Goal: Find contact information: Find contact information

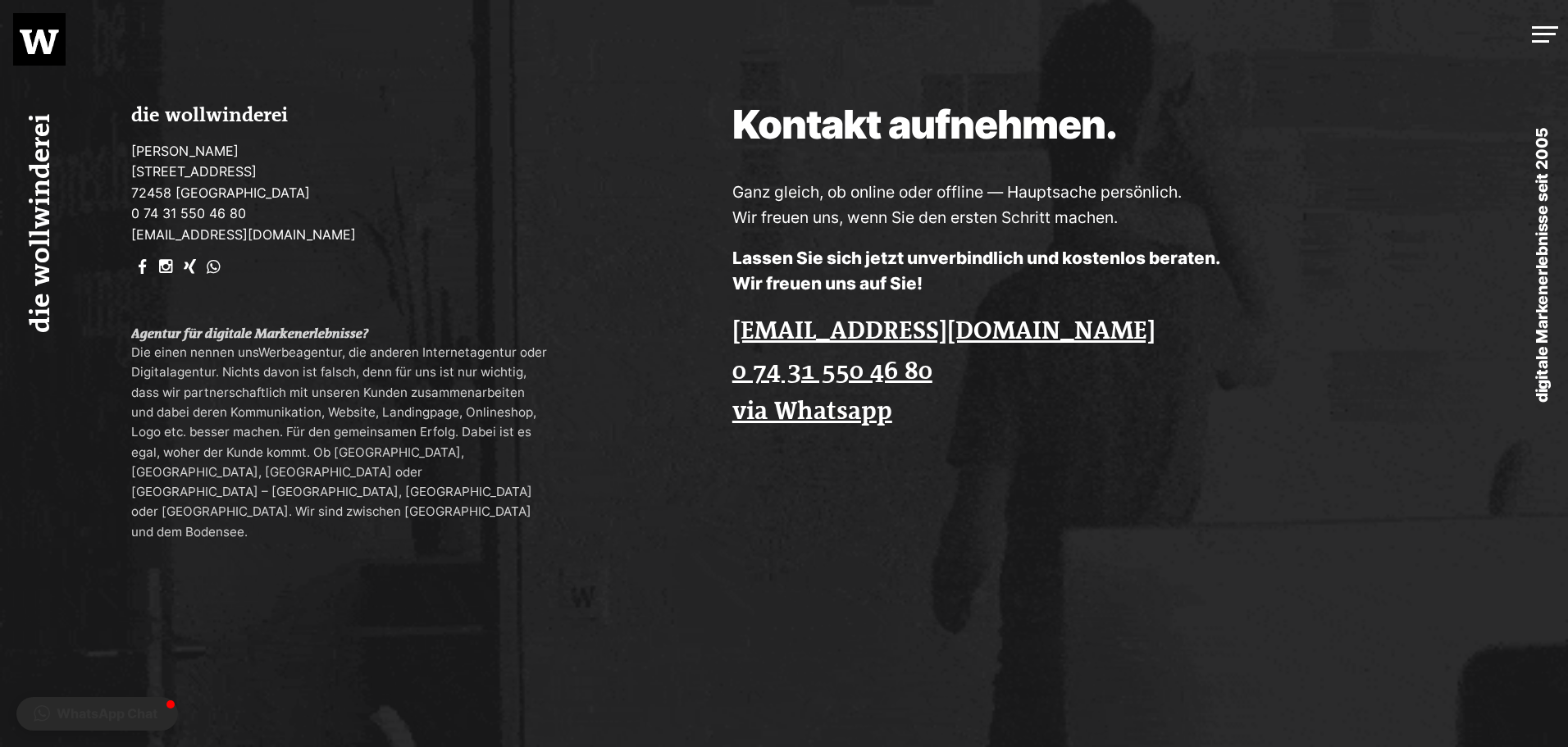
scroll to position [4824, 0]
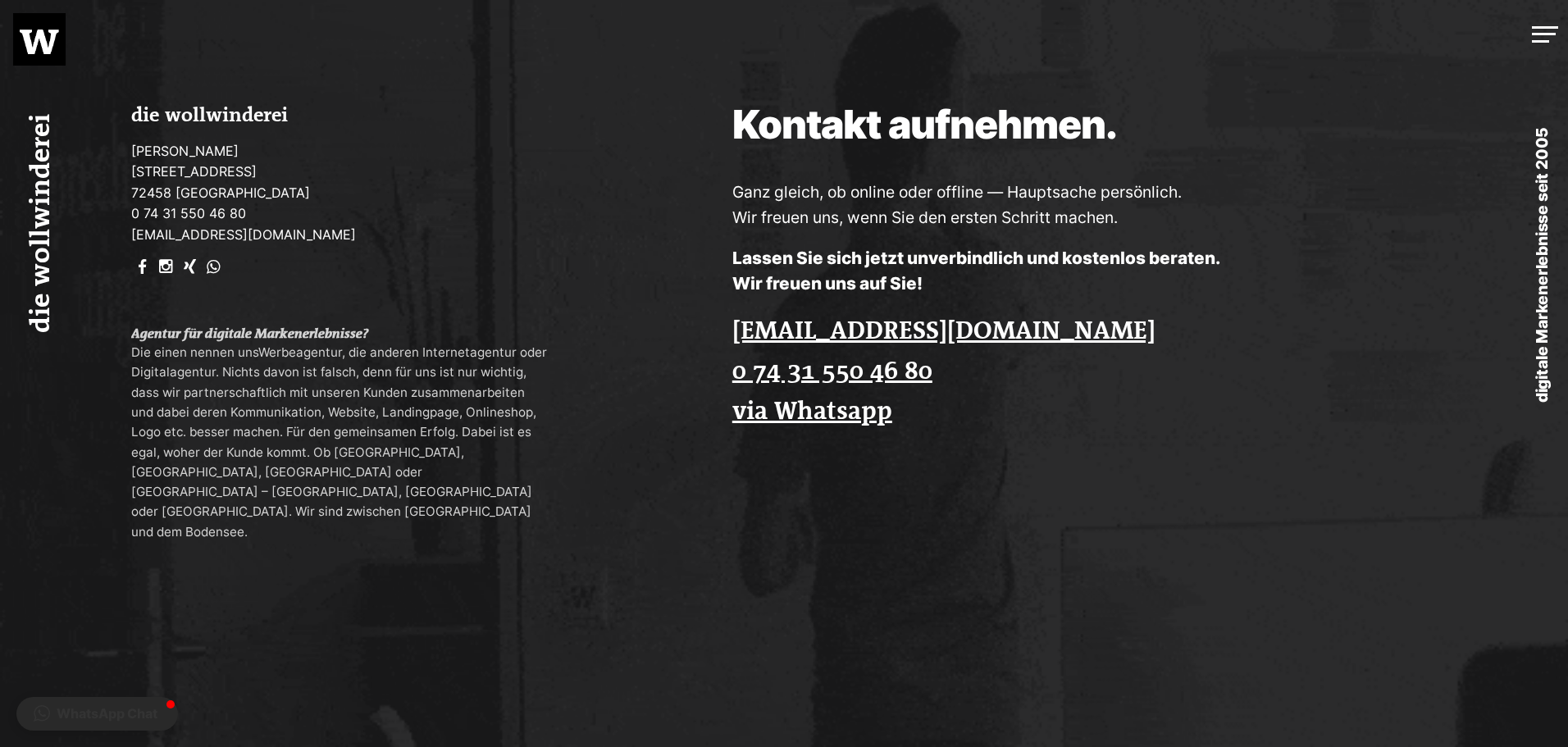
drag, startPoint x: 351, startPoint y: 155, endPoint x: 194, endPoint y: 152, distance: 157.0
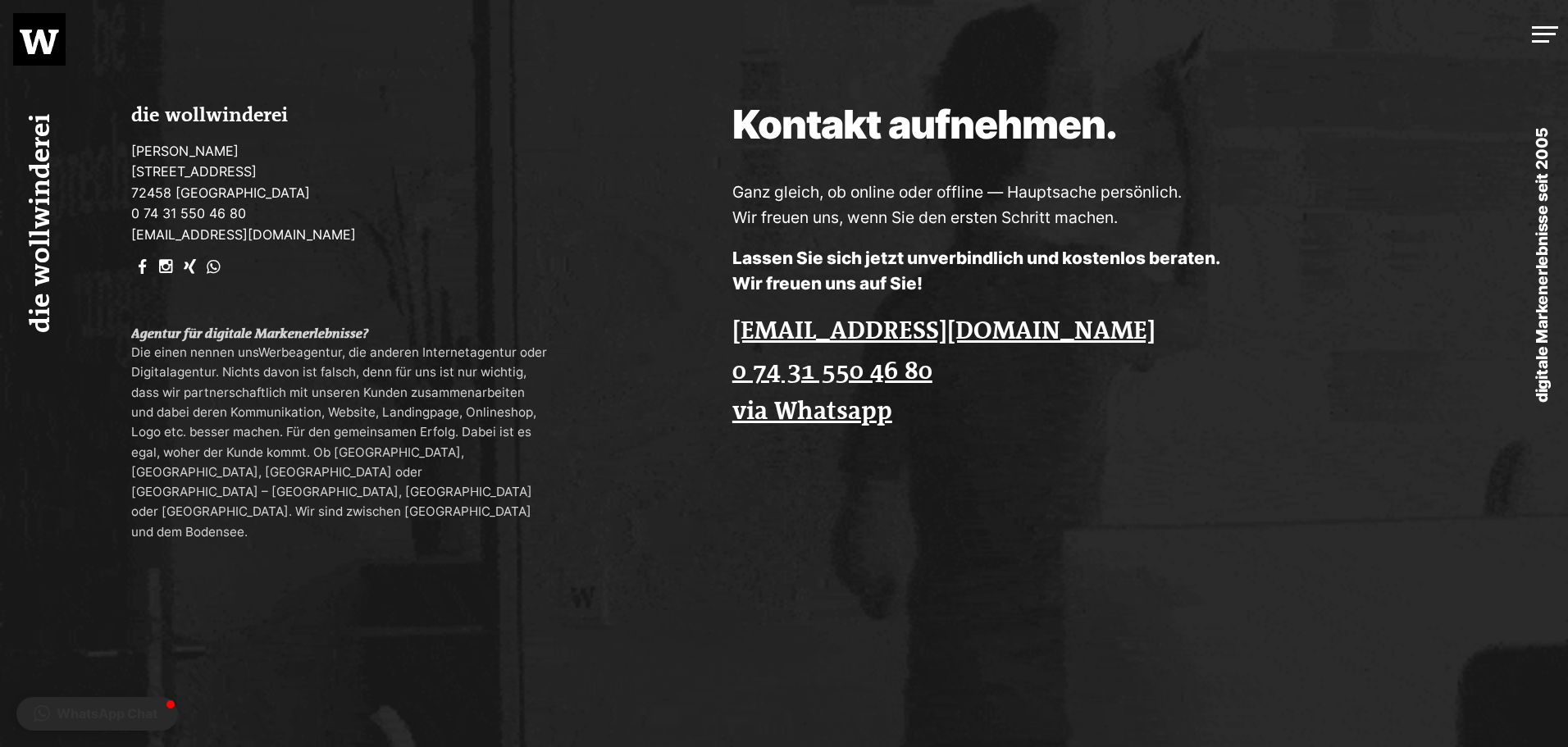
click at [194, 152] on div "die wollwinderei [PERSON_NAME] [STREET_ADDRESS] 0 74 31 550 46 80 [EMAIL_ADDRES…" at bounding box center [313, 323] width 627 height 647
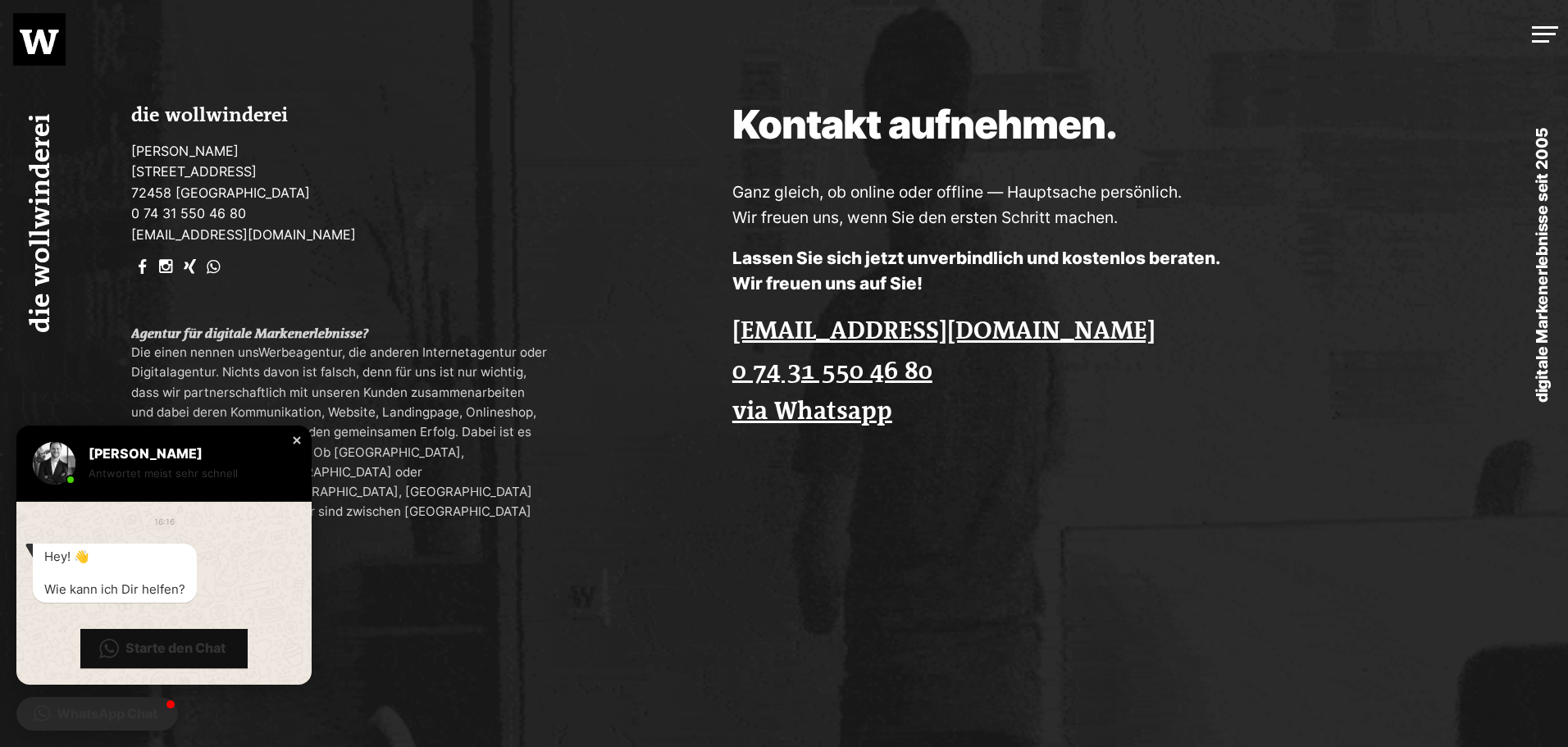
click at [298, 443] on div "Close chat window" at bounding box center [297, 440] width 16 height 16
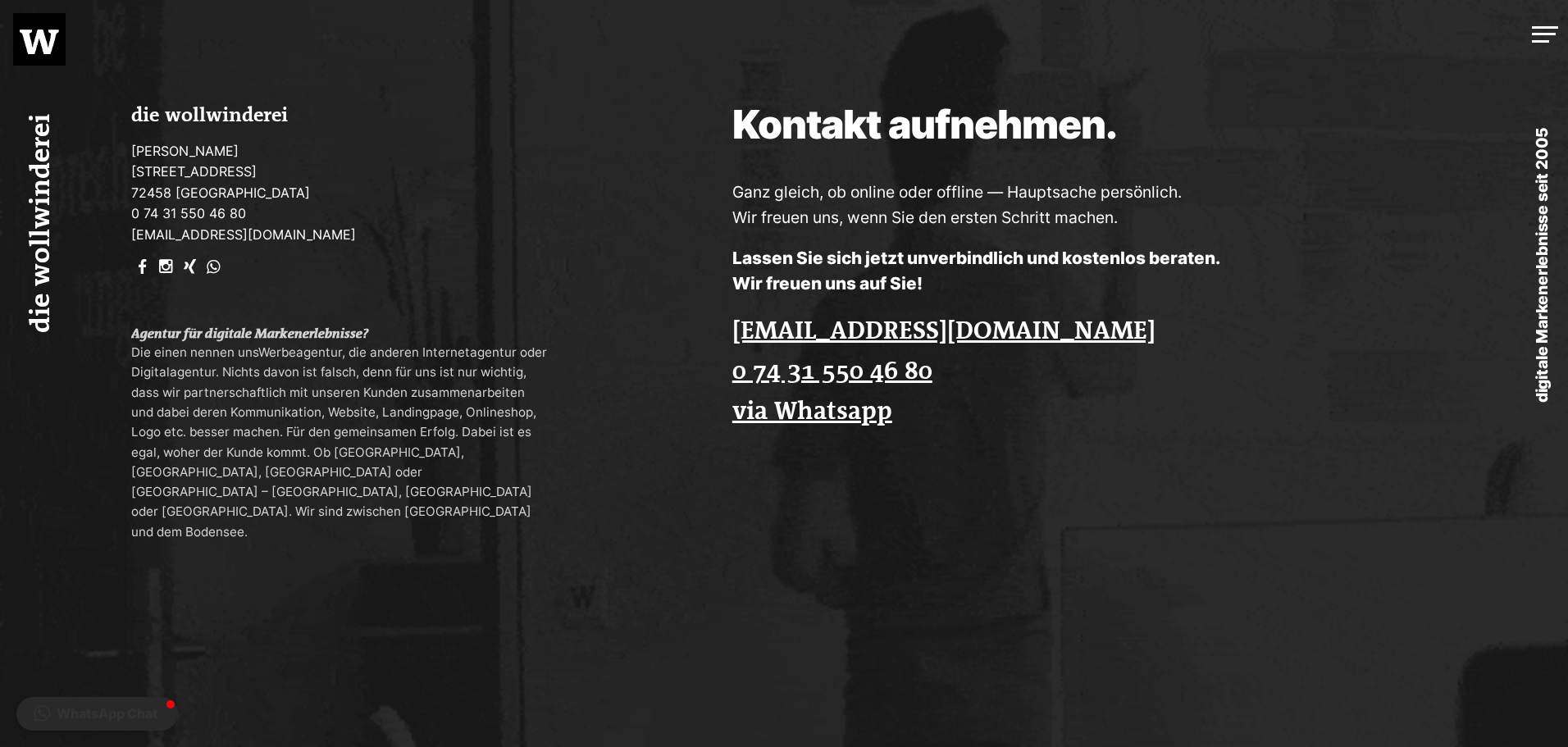
drag, startPoint x: 343, startPoint y: 156, endPoint x: 207, endPoint y: 153, distance: 136.0
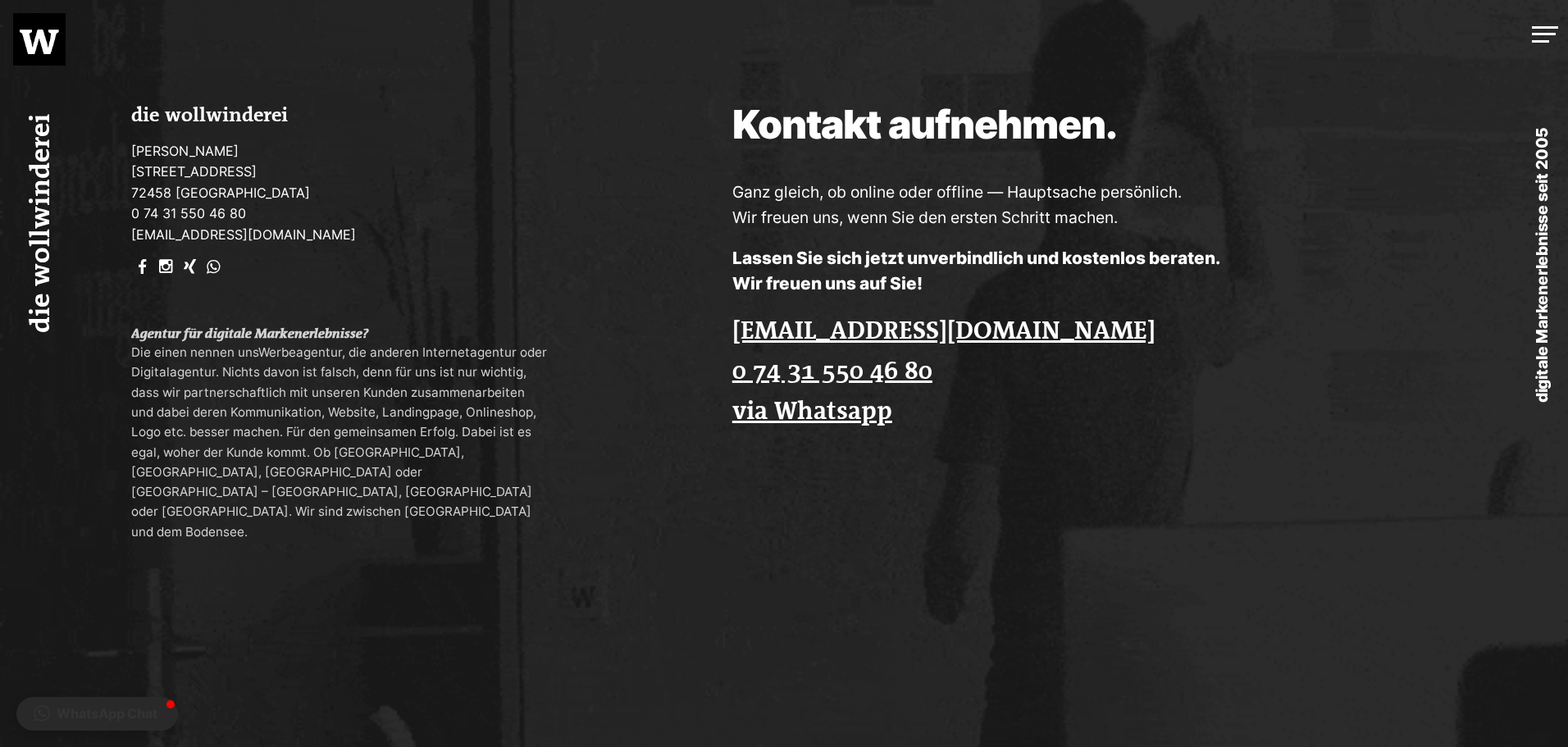
click at [207, 153] on div "die wollwinderei [PERSON_NAME] [STREET_ADDRESS] 0 74 31 550 46 80 [EMAIL_ADDRES…" at bounding box center [313, 323] width 627 height 647
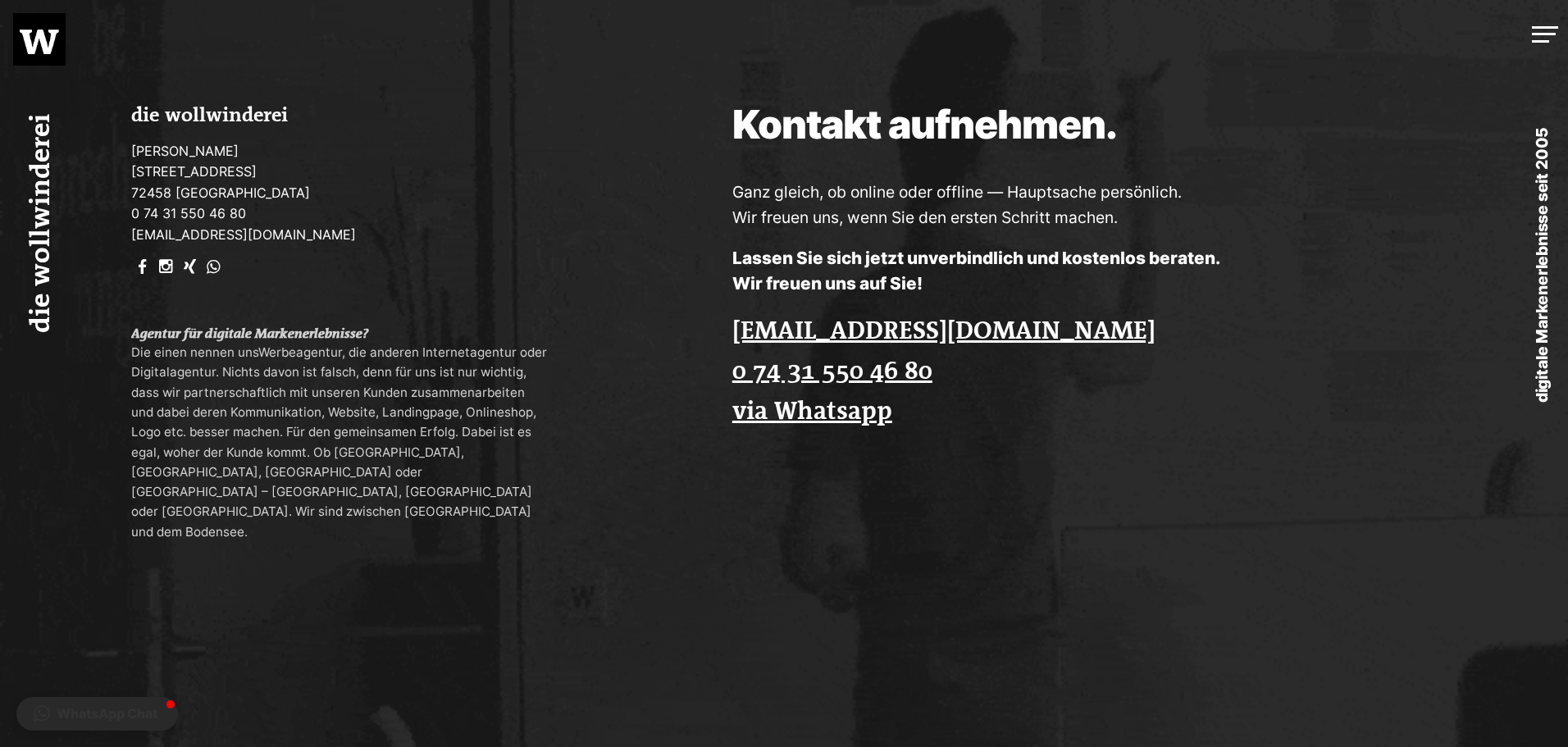
copy p "[PERSON_NAME]"
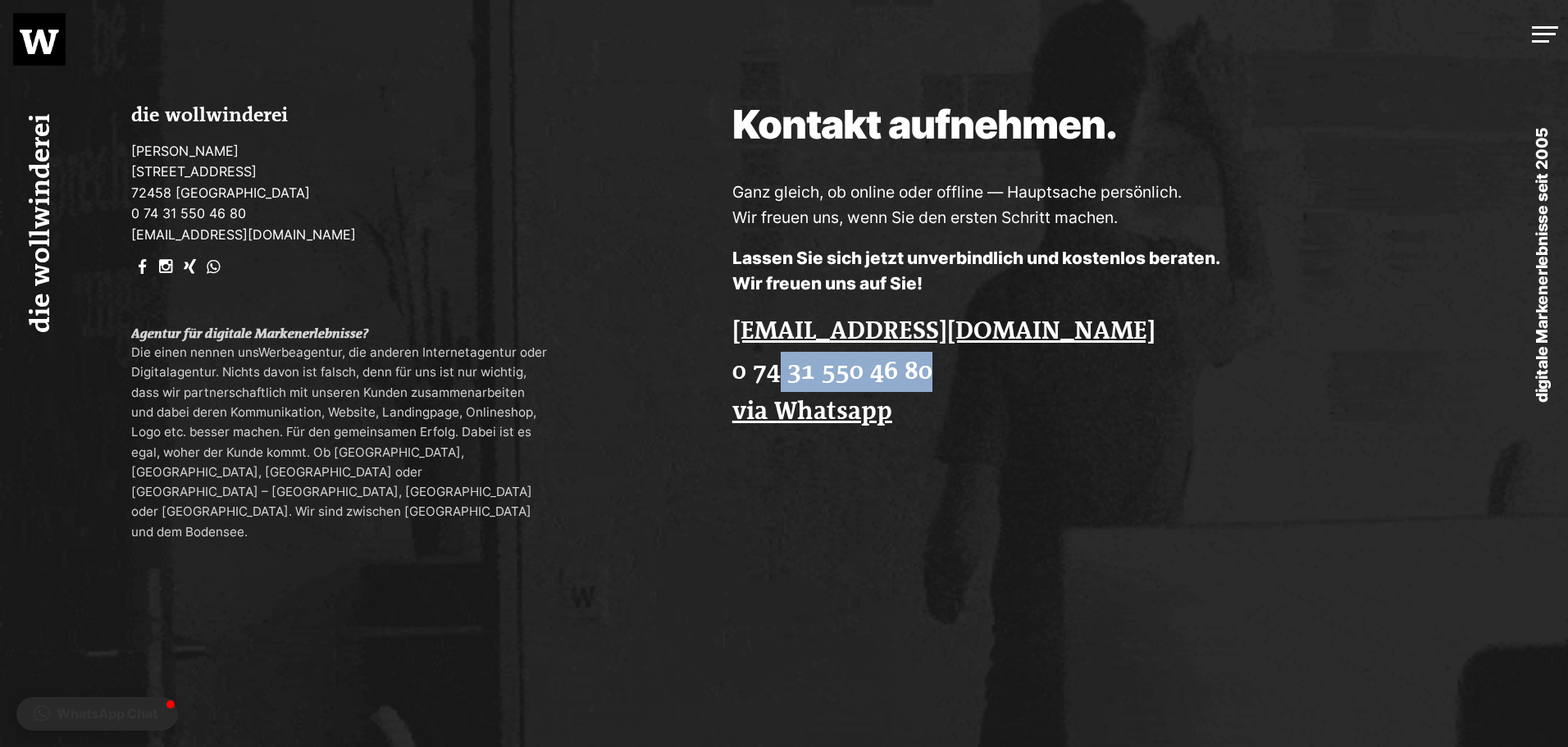
drag, startPoint x: 864, startPoint y: 395, endPoint x: 784, endPoint y: 381, distance: 81.2
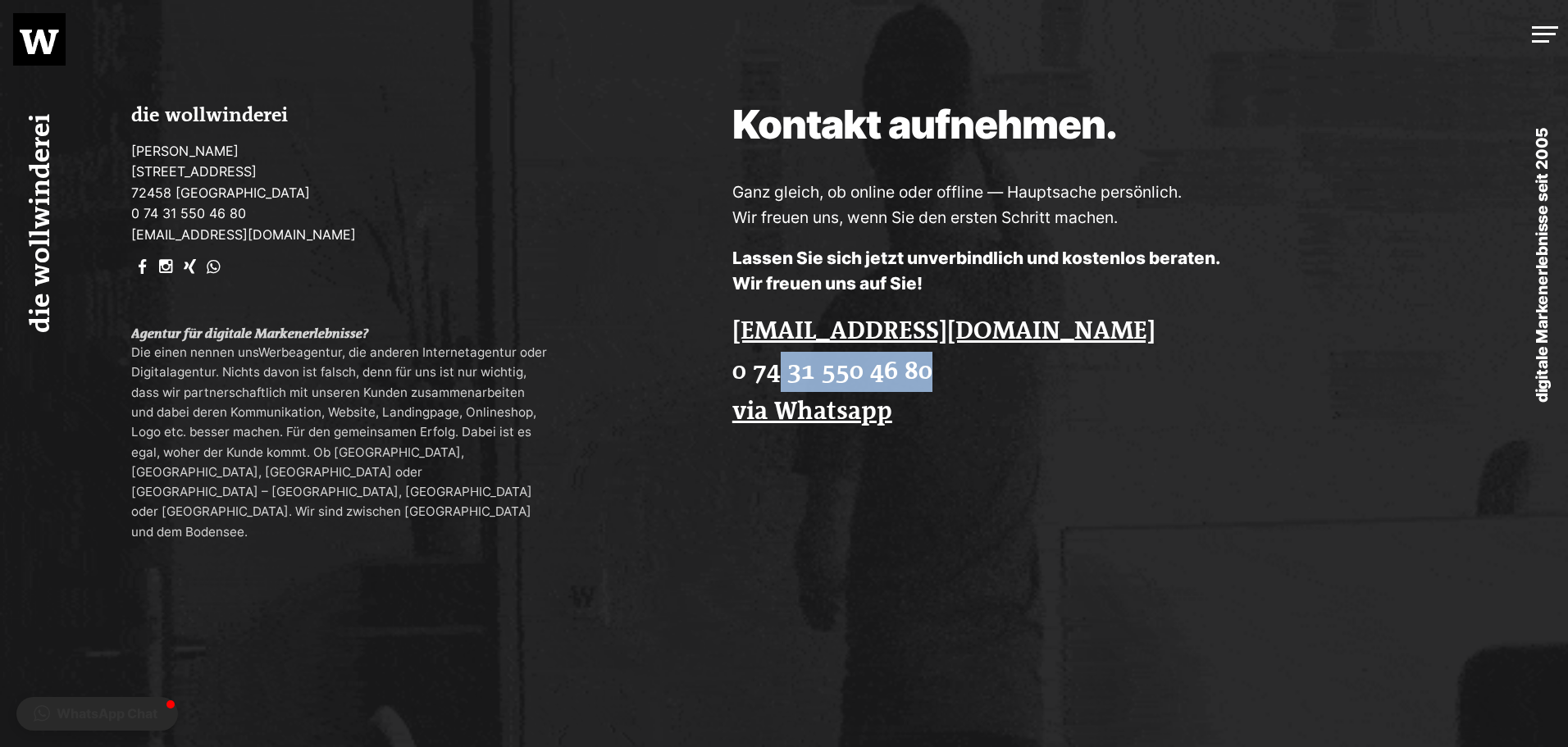
click at [784, 381] on p "[EMAIL_ADDRESS][DOMAIN_NAME] [PHONE_NUMBER] via Whatsapp" at bounding box center [1097, 371] width 730 height 120
click at [1047, 381] on p "[EMAIL_ADDRESS][DOMAIN_NAME] [PHONE_NUMBER] via Whatsapp" at bounding box center [1097, 371] width 730 height 120
drag, startPoint x: 990, startPoint y: 387, endPoint x: 739, endPoint y: 383, distance: 251.0
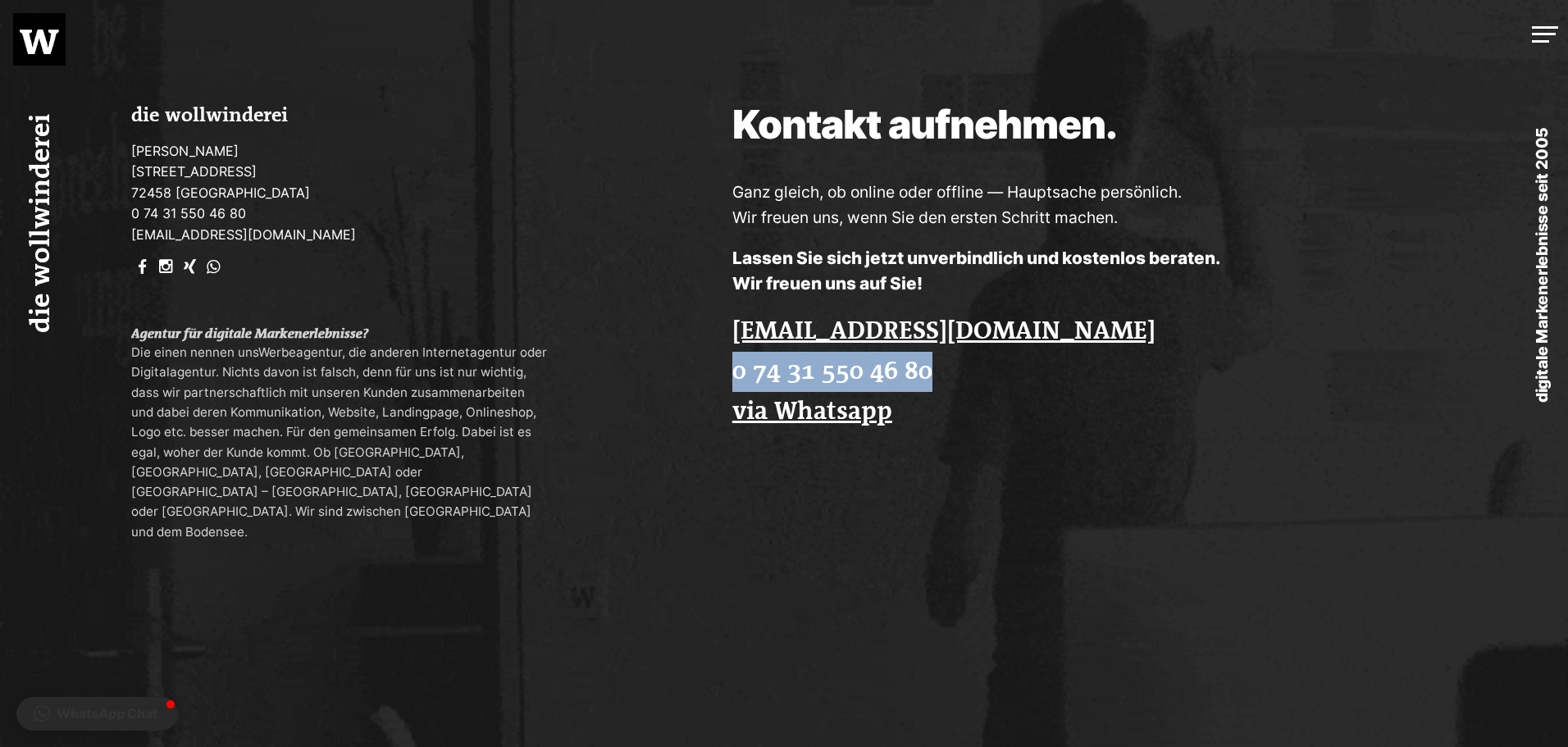
click at [739, 383] on p "[EMAIL_ADDRESS][DOMAIN_NAME] [PHONE_NUMBER] via Whatsapp" at bounding box center [1097, 371] width 730 height 120
copy link "0 74 31 550 46 80"
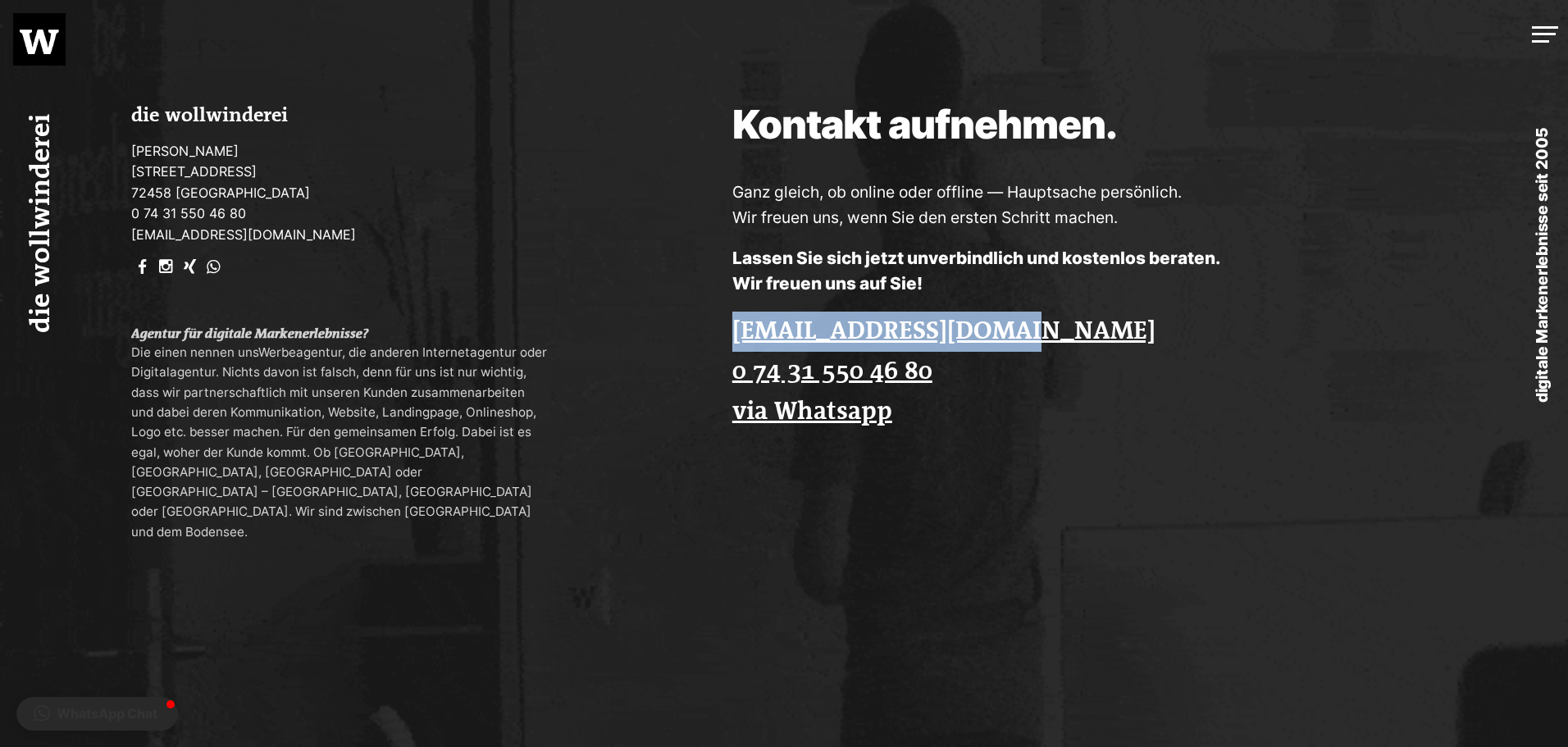
drag, startPoint x: 1053, startPoint y: 345, endPoint x: 729, endPoint y: 345, distance: 324.0
click at [729, 345] on div "Kontakt aufnehmen. Ganz gleich, ob online oder offline — Hauptsache persönlich.…" at bounding box center [1098, 276] width 941 height 552
copy link "[EMAIL_ADDRESS][DOMAIN_NAME]"
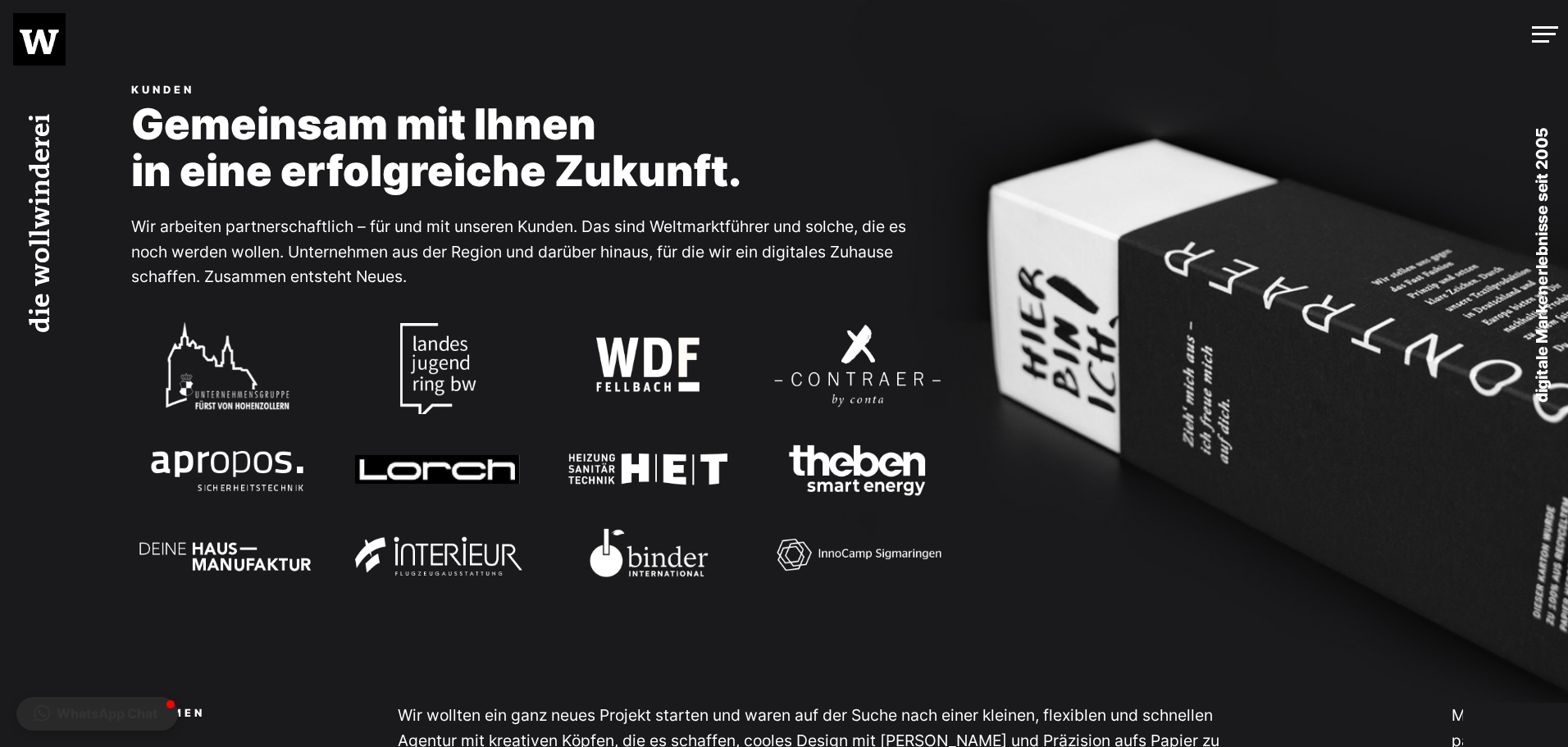
scroll to position [1792, 0]
